Goal: Find specific page/section: Find specific page/section

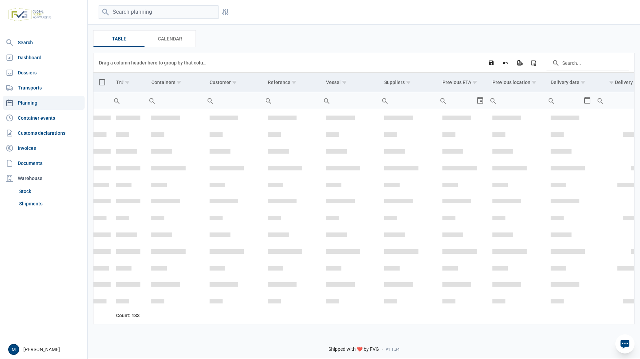
scroll to position [925, 0]
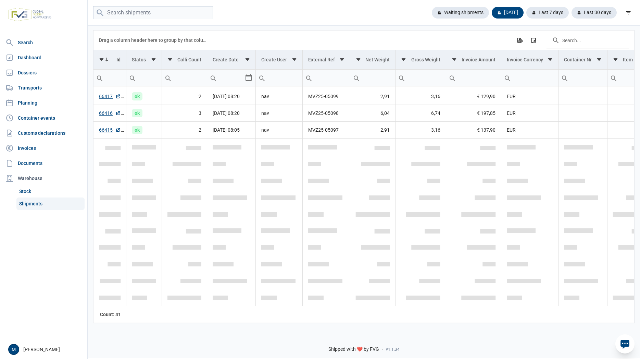
scroll to position [284, 0]
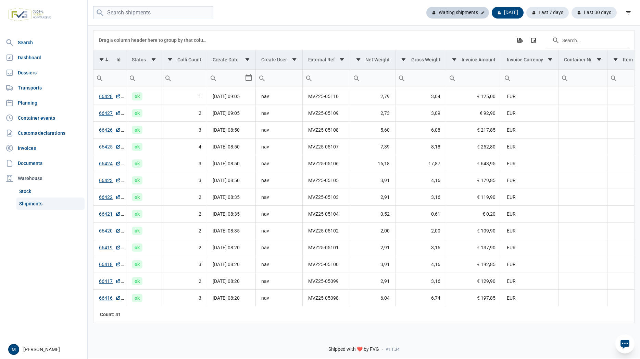
click at [468, 16] on div "Waiting shipments" at bounding box center [457, 13] width 63 height 12
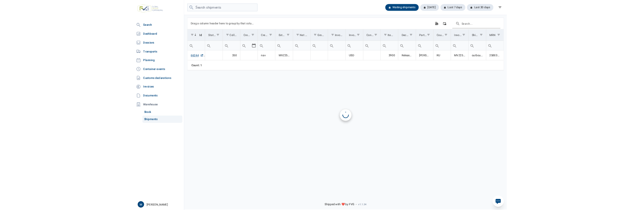
scroll to position [0, 0]
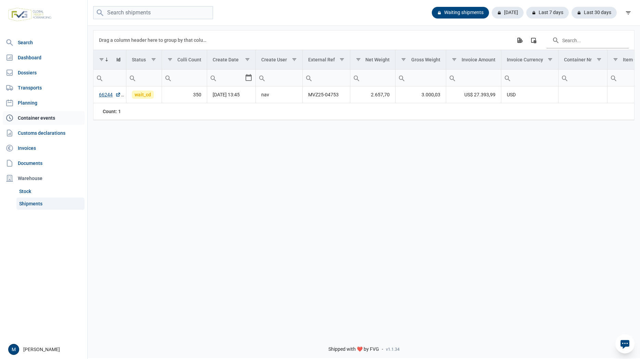
click at [42, 116] on link "Container events" at bounding box center [44, 118] width 82 height 14
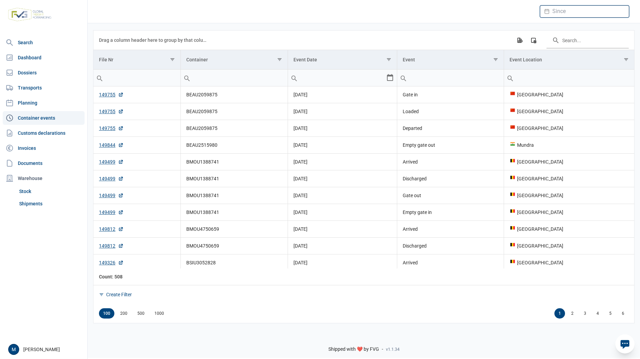
click at [590, 11] on input "Datepicker input" at bounding box center [584, 11] width 89 height 12
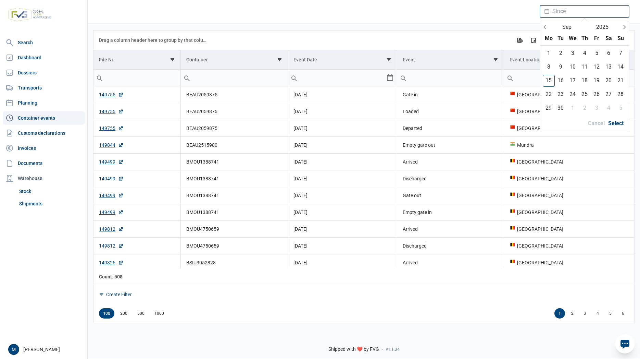
click at [590, 11] on input "Datepicker input" at bounding box center [584, 11] width 89 height 12
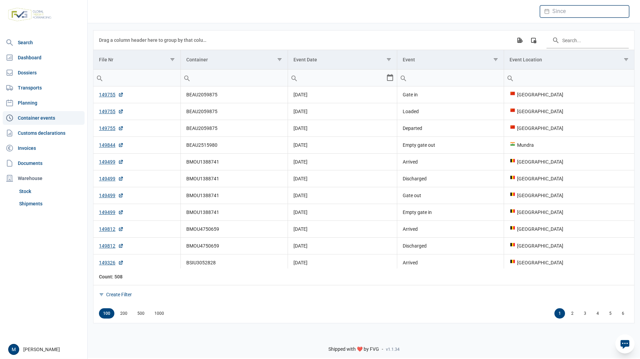
click at [584, 16] on input "Datepicker input" at bounding box center [584, 11] width 89 height 12
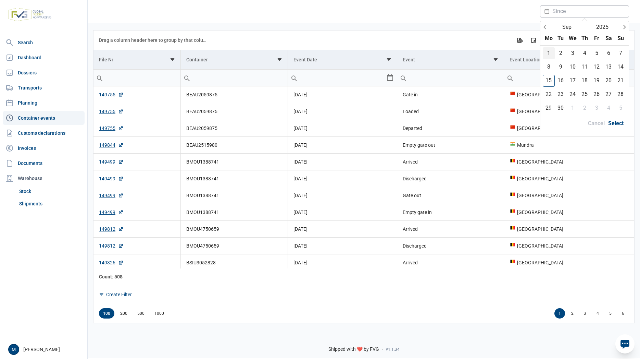
click at [547, 55] on div "1" at bounding box center [549, 53] width 12 height 12
click at [612, 124] on span "Select" at bounding box center [615, 123] width 19 height 9
type input "[DATE]"
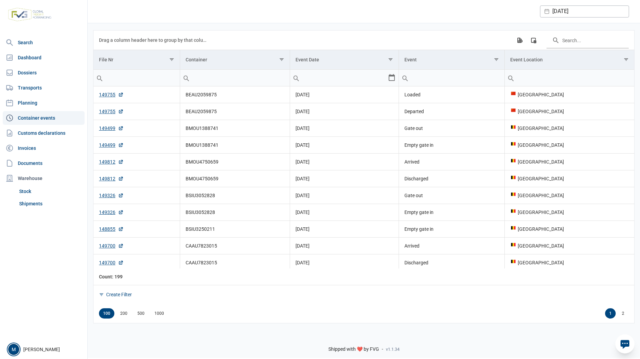
click at [15, 348] on div "M" at bounding box center [13, 348] width 11 height 11
click at [34, 336] on link "Profile" at bounding box center [50, 333] width 66 height 12
click at [38, 102] on link "Planning" at bounding box center [44, 103] width 82 height 14
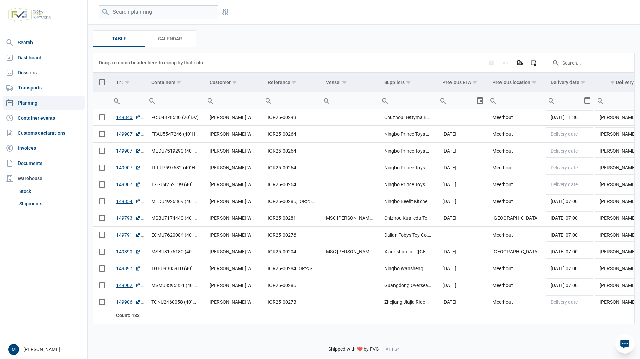
click at [280, 338] on div "Shipped with ❤️ by FVG - v1.1.34" at bounding box center [364, 342] width 552 height 29
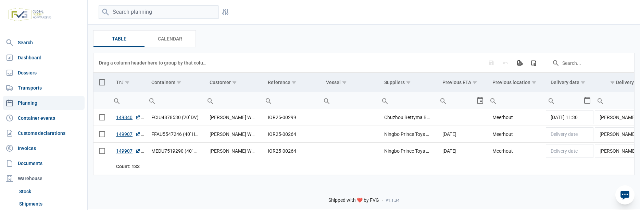
click at [356, 38] on div "Table Table Calendar Calendar" at bounding box center [363, 38] width 541 height 17
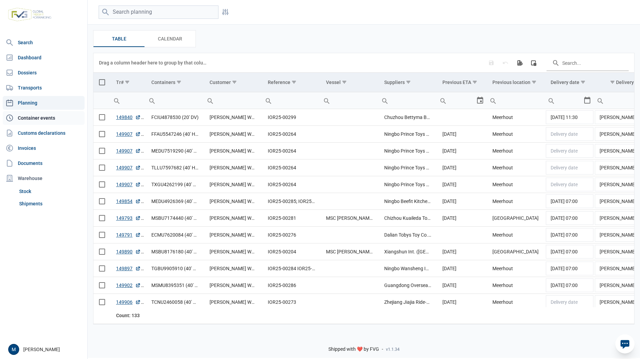
click at [47, 121] on link "Container events" at bounding box center [44, 118] width 82 height 14
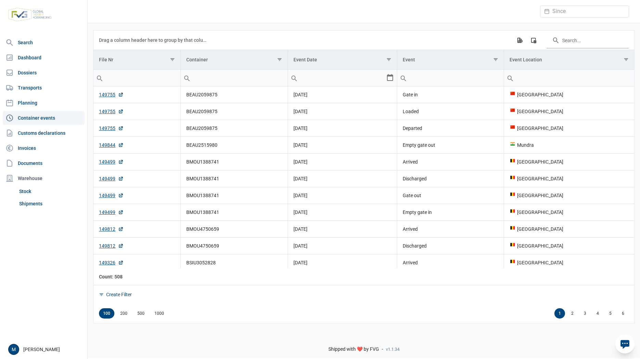
click at [214, 209] on div "Shipped with ❤️ by FVG - v1.1.34" at bounding box center [364, 342] width 552 height 29
click at [204, 209] on div "Shipped with ❤️ by FVG - v1.1.34" at bounding box center [364, 342] width 552 height 29
